Goal: Task Accomplishment & Management: Use online tool/utility

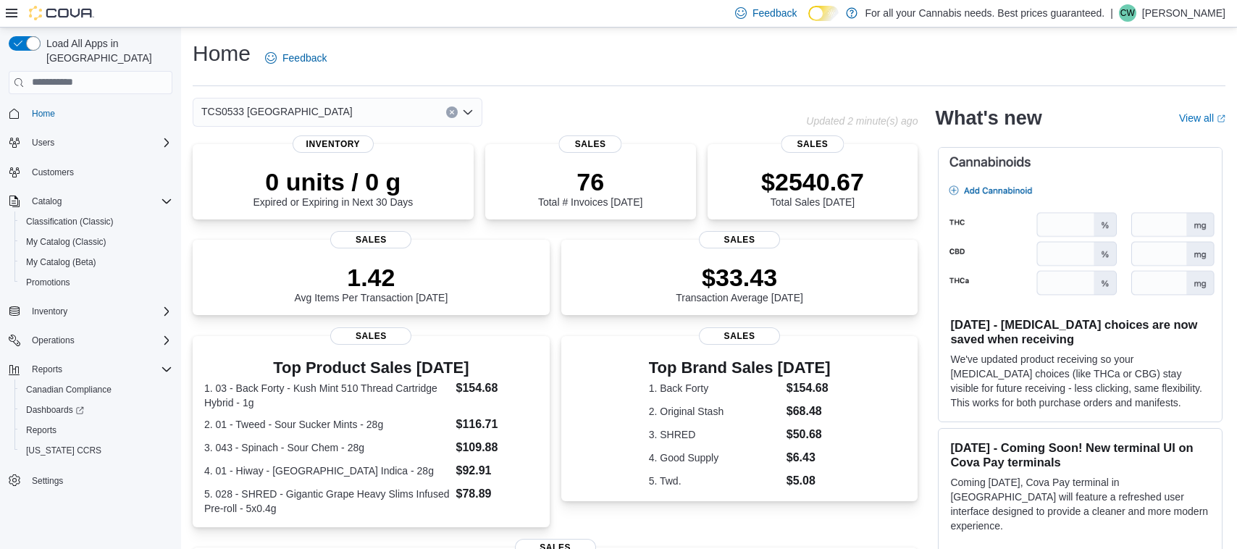
scroll to position [18, 0]
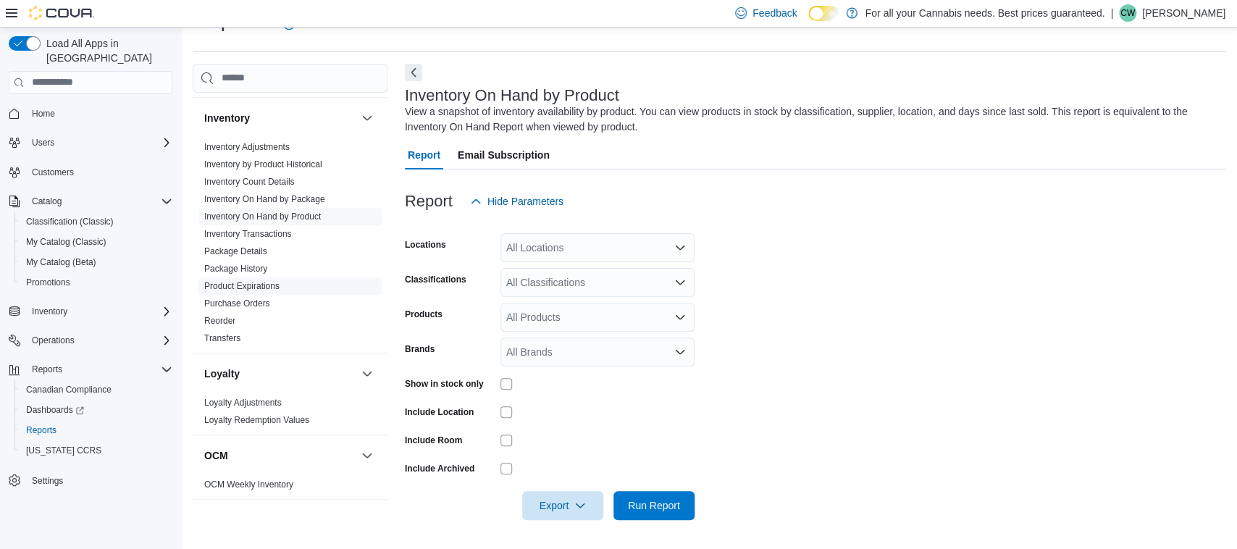
scroll to position [261, 0]
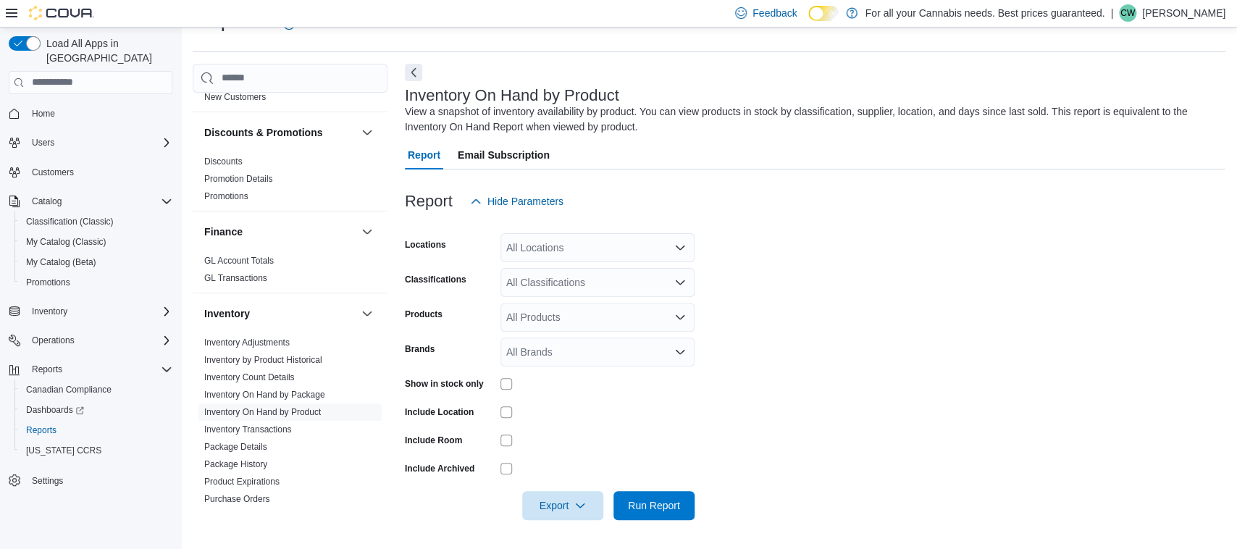
click at [533, 249] on div "All Locations" at bounding box center [597, 247] width 194 height 29
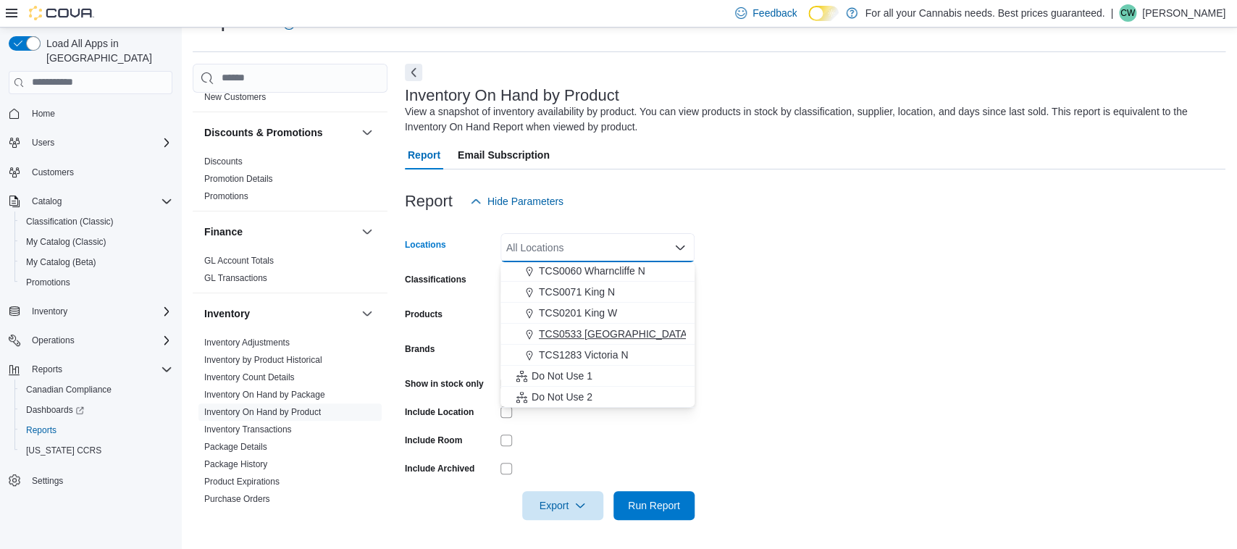
click at [593, 324] on button "TCS0533 [GEOGRAPHIC_DATA]" at bounding box center [597, 334] width 194 height 21
click at [828, 319] on form "Locations TCS0533 Richmond Combo box. Selected. TCS0533 Richmond. Press Backspa…" at bounding box center [815, 368] width 820 height 304
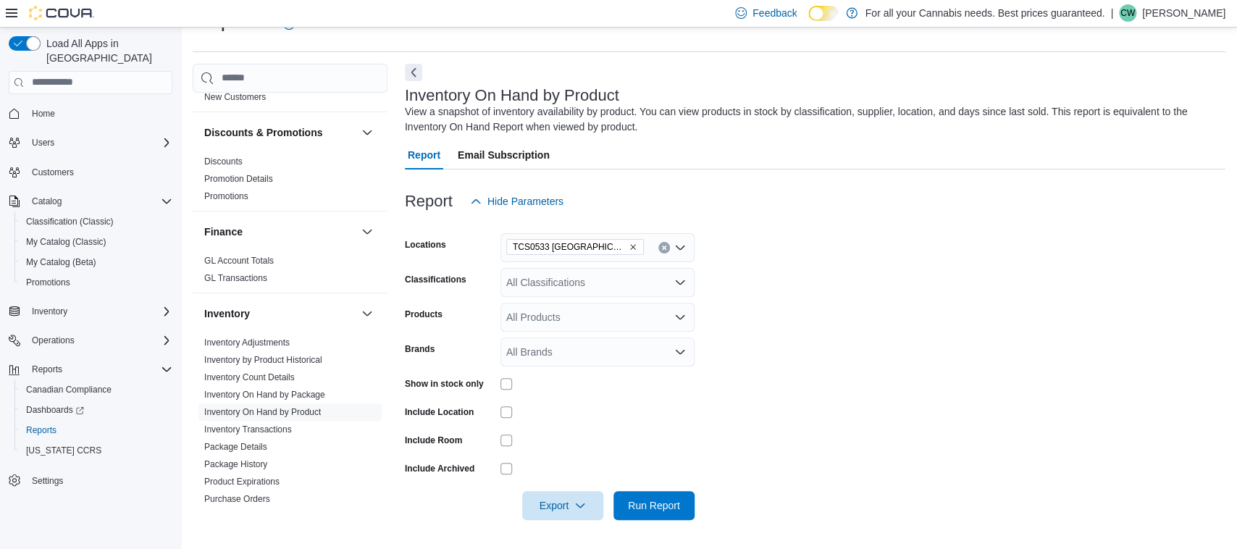
click at [573, 287] on div "All Classifications" at bounding box center [597, 282] width 194 height 29
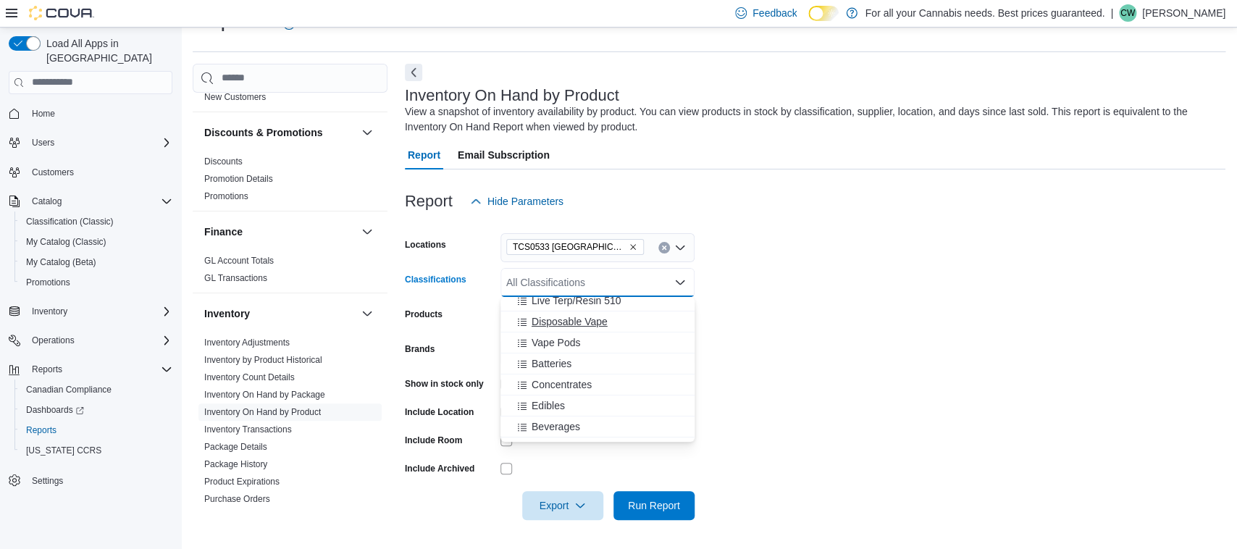
scroll to position [130, 0]
click at [579, 346] on span "510 Distillate" at bounding box center [560, 344] width 58 height 14
click at [742, 310] on form "Locations TCS0533 Richmond Classifications 510 Distillate Combo box. Selected. …" at bounding box center [815, 368] width 820 height 304
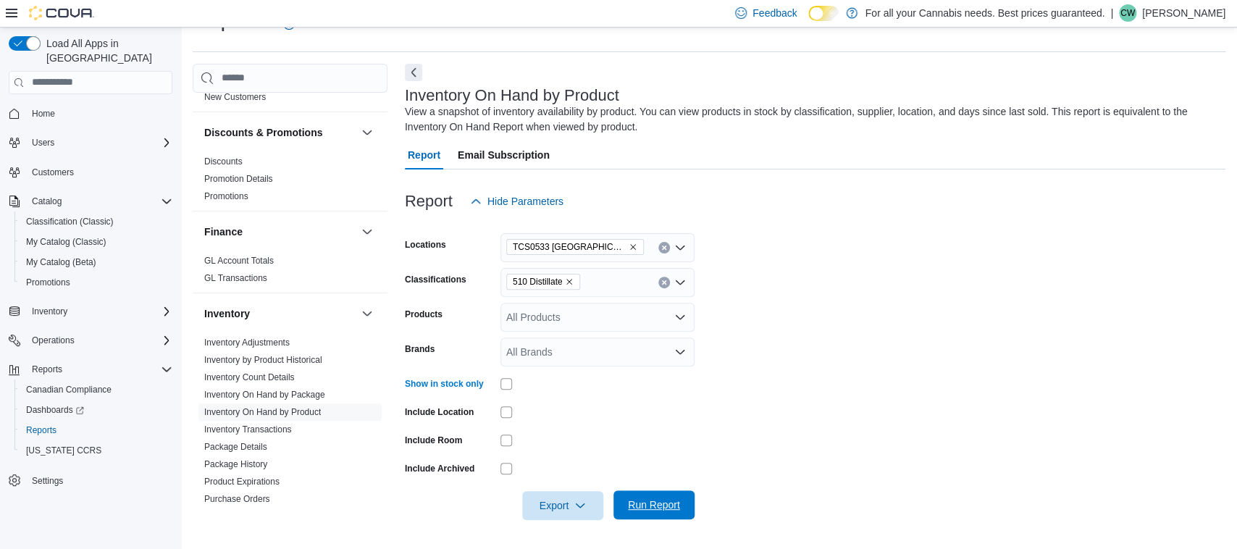
click at [654, 504] on span "Run Report" at bounding box center [654, 504] width 52 height 14
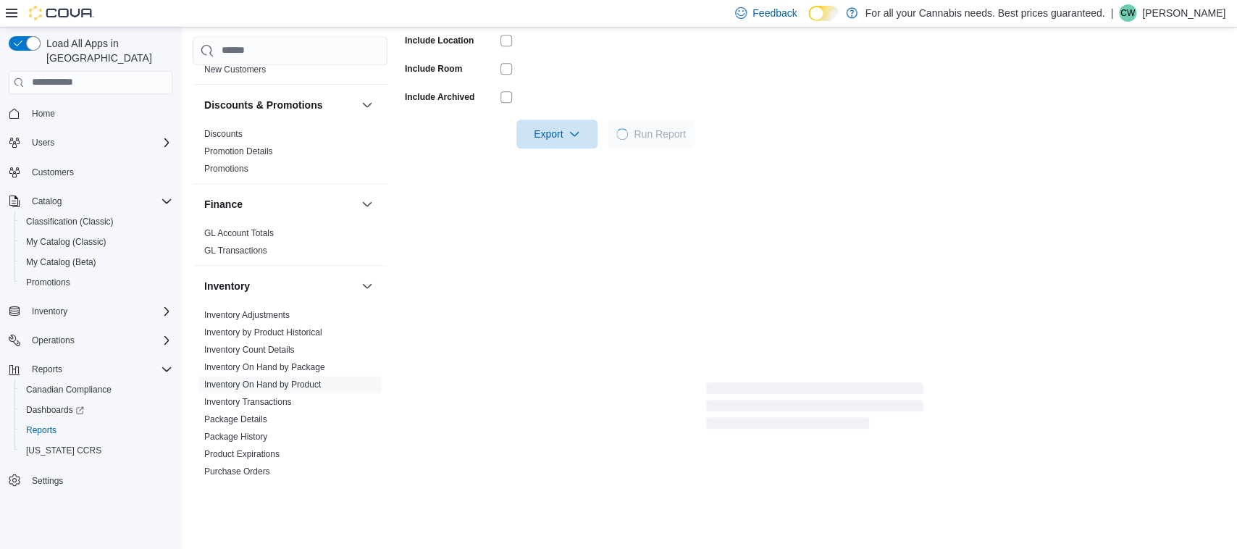
scroll to position [414, 0]
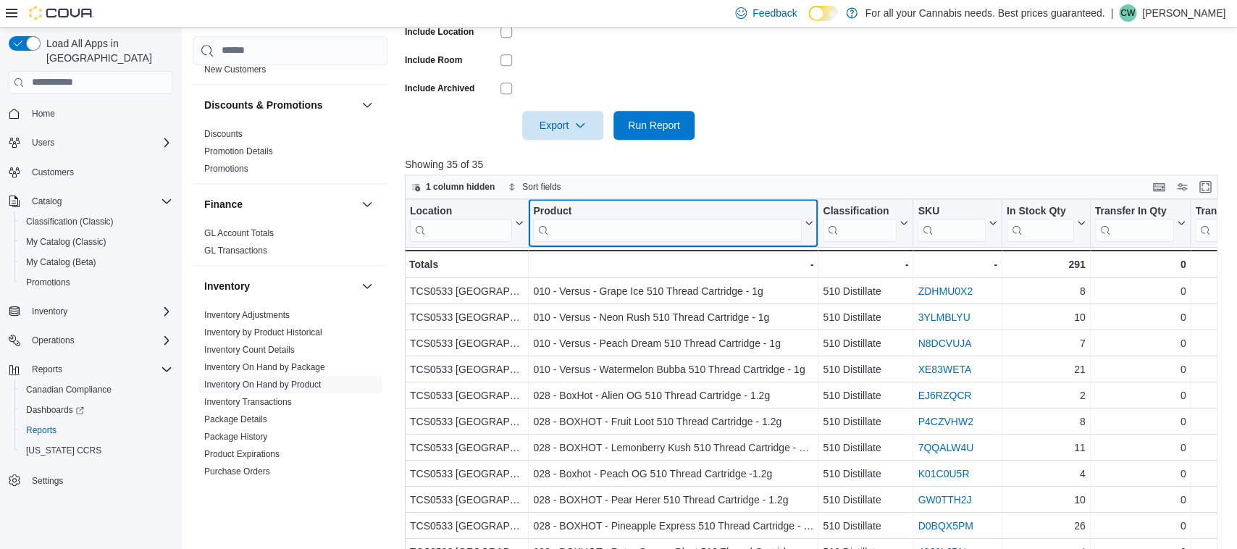
click at [594, 231] on input "search" at bounding box center [667, 229] width 269 height 23
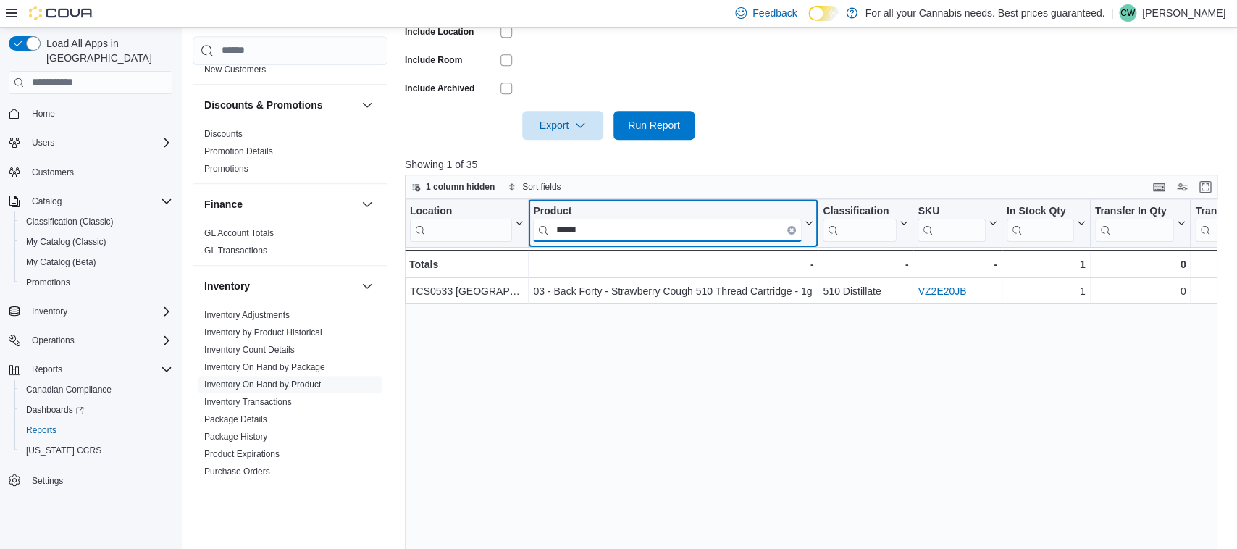
type input "*****"
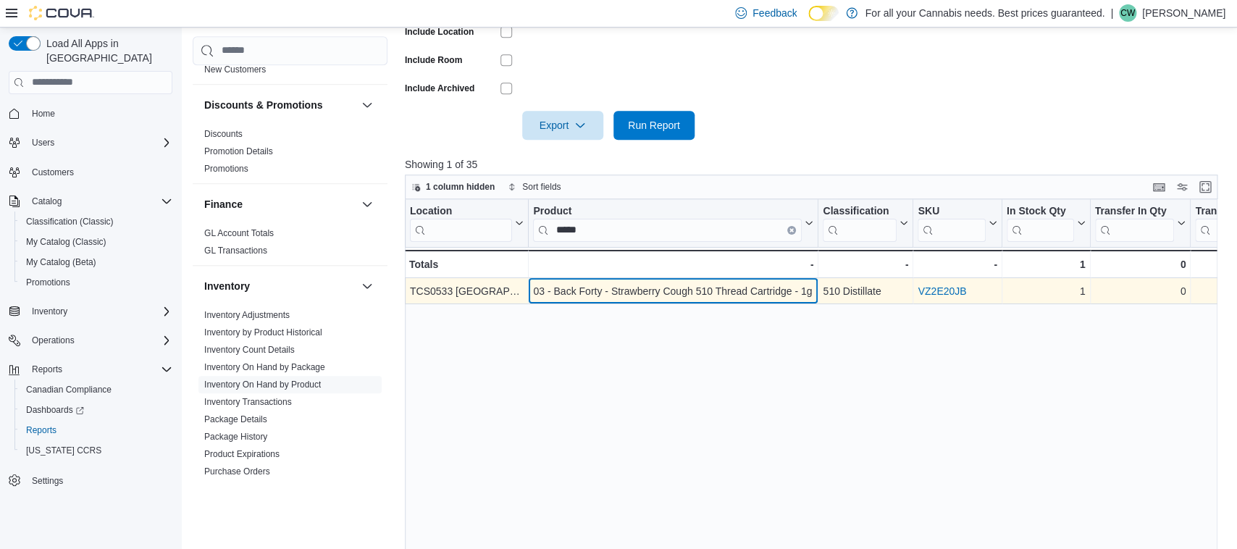
click at [580, 293] on div "03 - Back Forty - Strawberry Cough 510 Thread Cartridge - 1g" at bounding box center [673, 290] width 280 height 17
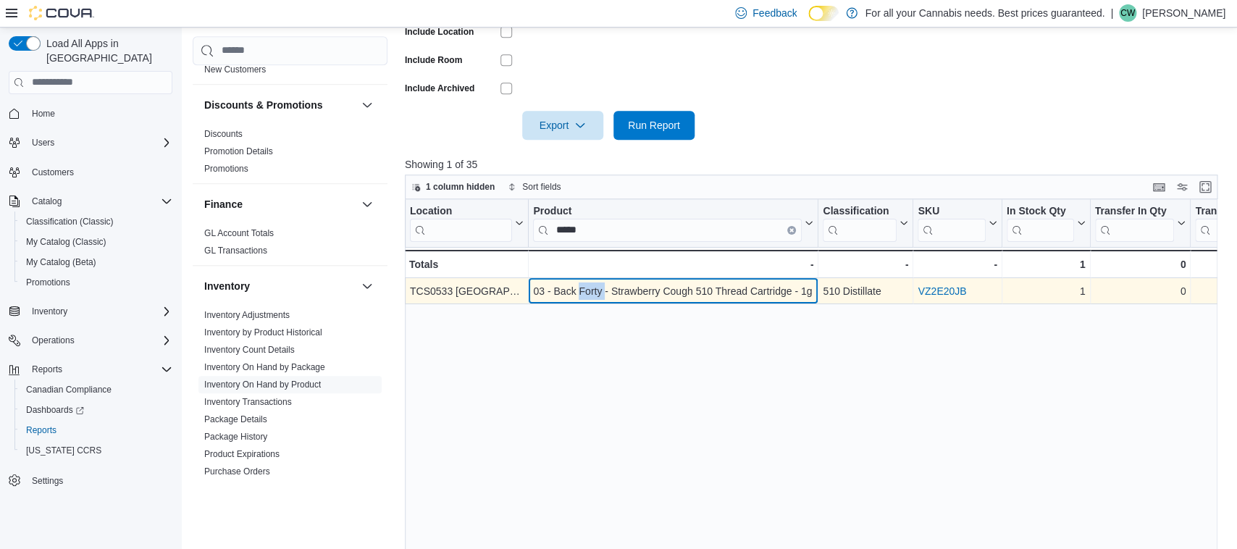
click at [580, 293] on div "03 - Back Forty - Strawberry Cough 510 Thread Cartridge - 1g" at bounding box center [673, 290] width 280 height 17
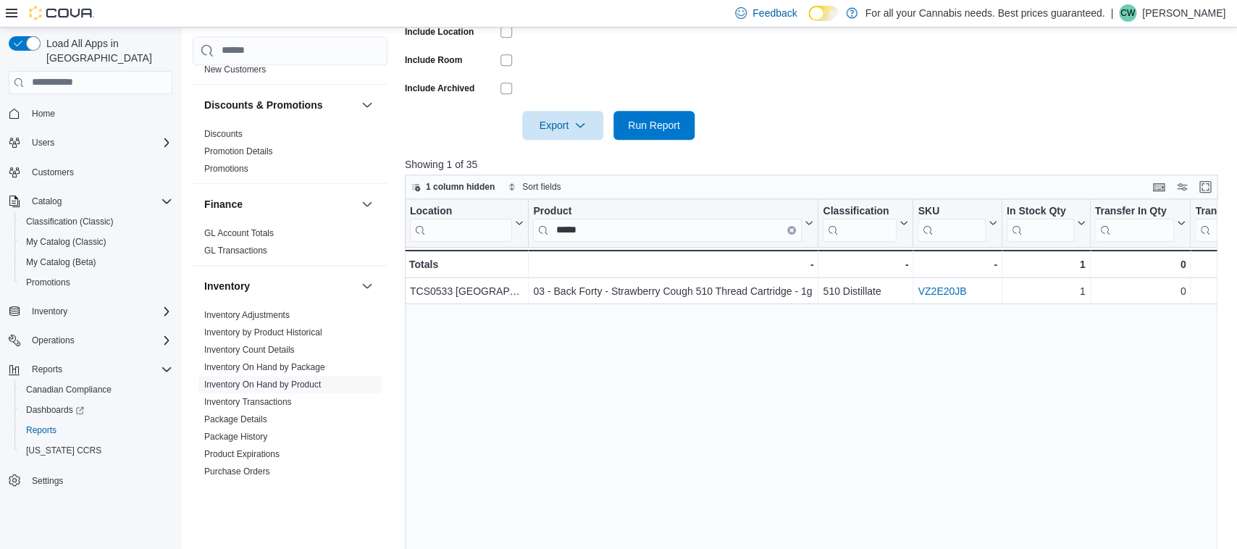
click at [912, 384] on div "Location Click to view column header actions Product ***** Click to view column…" at bounding box center [811, 406] width 812 height 414
drag, startPoint x: 872, startPoint y: 366, endPoint x: 857, endPoint y: 384, distance: 23.2
click at [862, 375] on div "Location Click to view column header actions Product ***** Click to view column…" at bounding box center [811, 406] width 812 height 414
